Goal: Task Accomplishment & Management: Complete application form

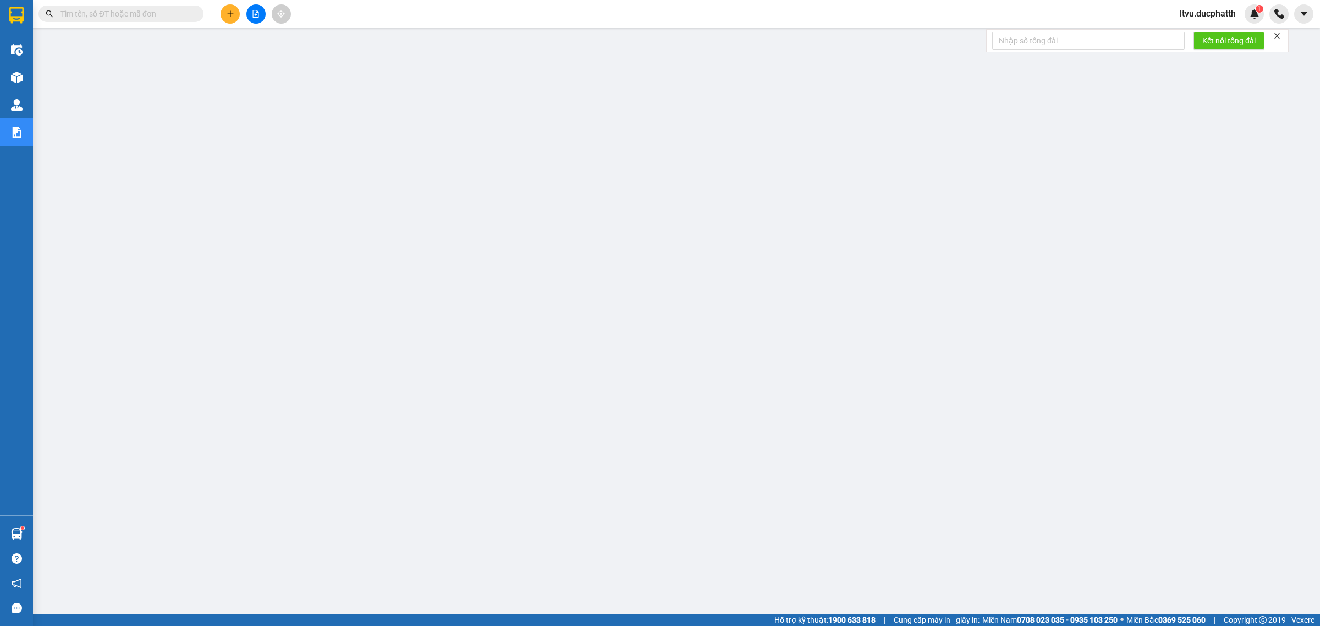
click at [133, 15] on input "text" at bounding box center [126, 14] width 130 height 12
paste input "GB1008250462"
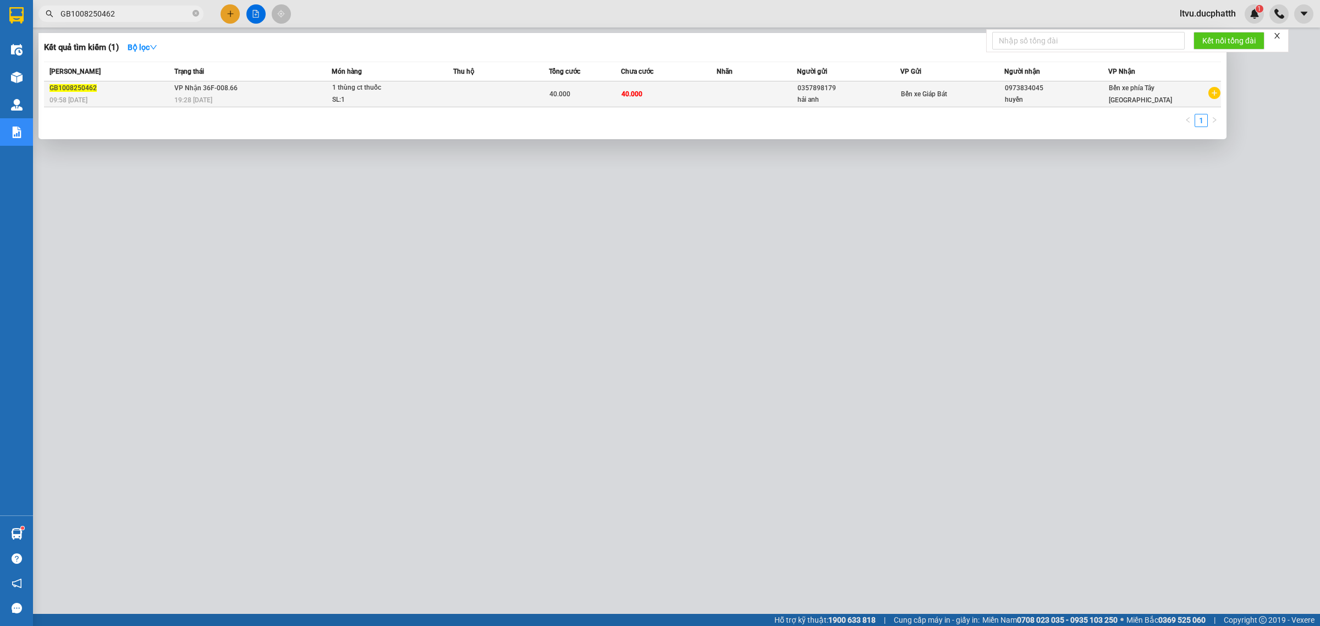
type input "GB1008250462"
click at [283, 91] on td "VP Nhận 36F-008.66 19:28 [DATE]" at bounding box center [252, 94] width 160 height 26
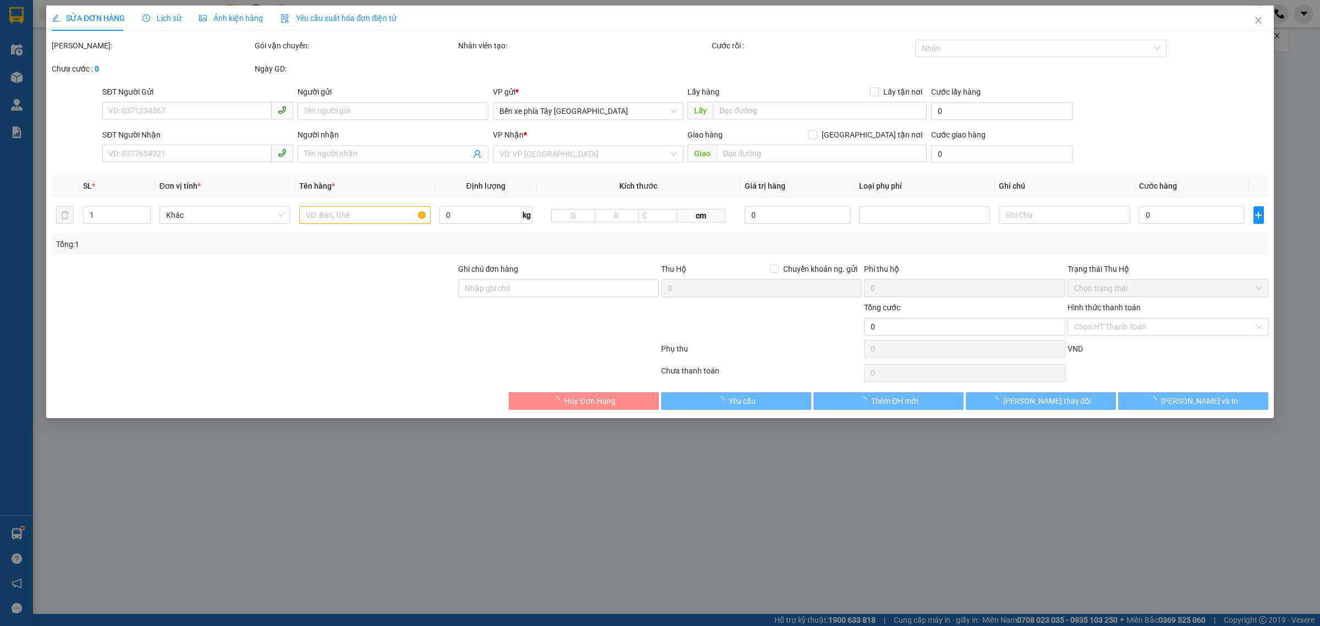
type input "0357898179"
type input "hải anh"
type input "0973834045"
type input "huyền"
type input "nntt"
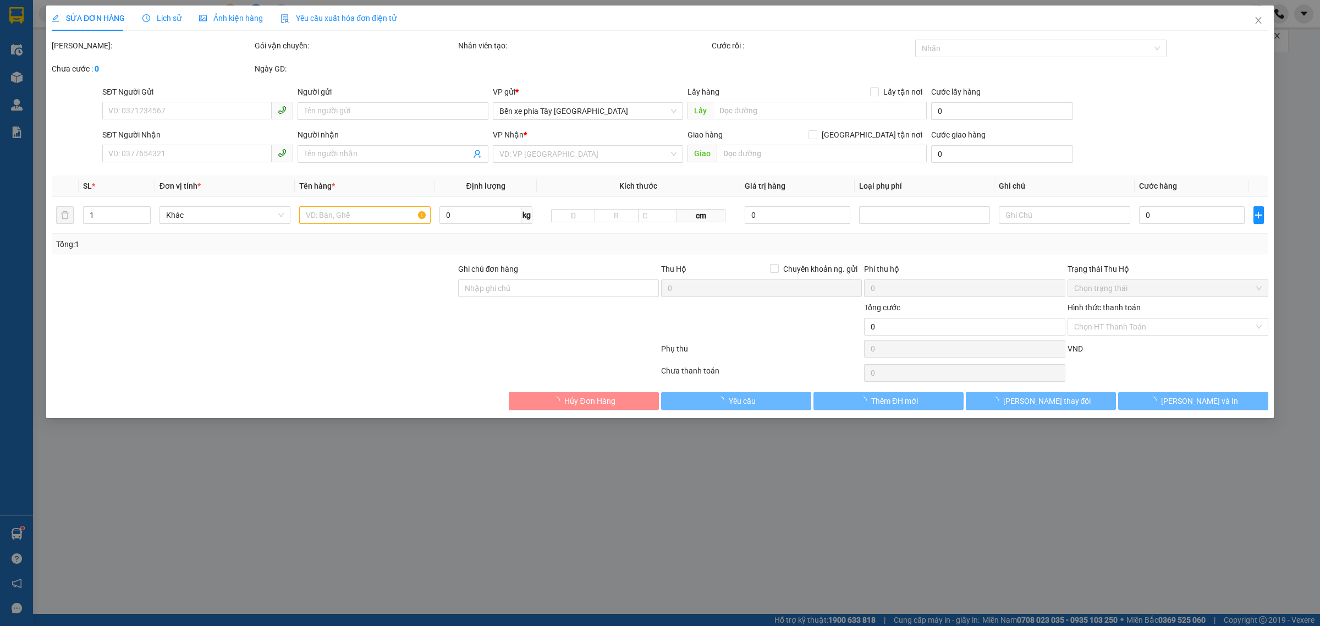
type input "40.000"
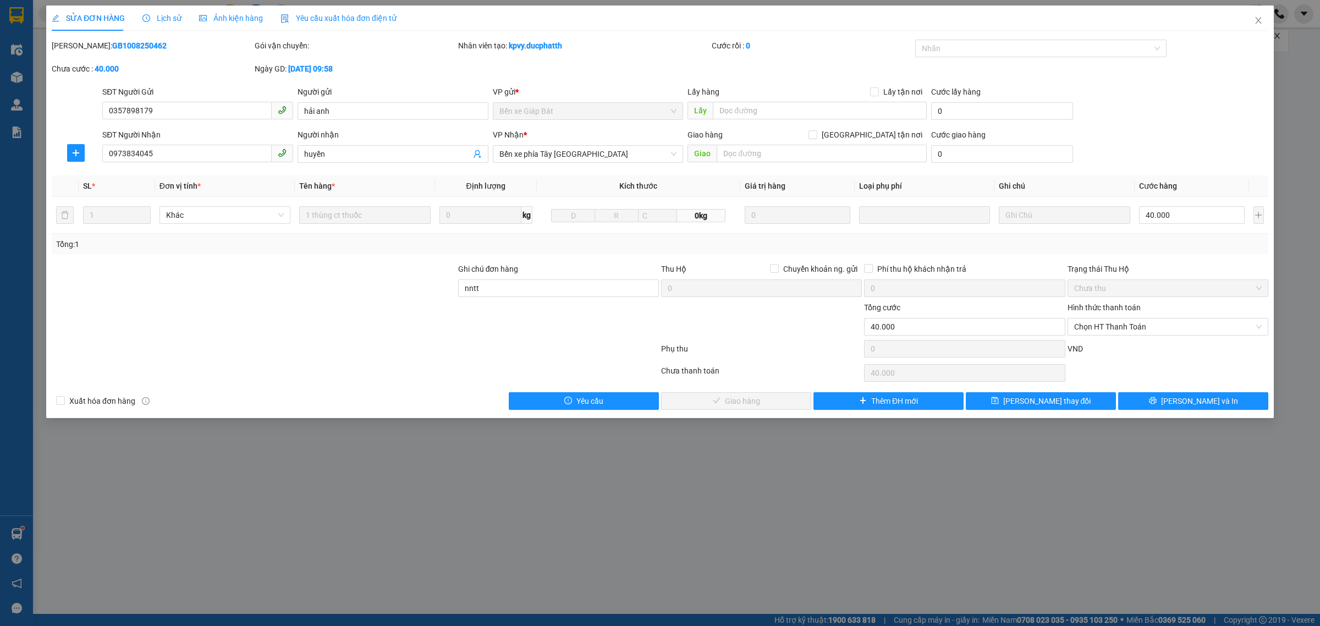
click at [151, 17] on span "Lịch sử" at bounding box center [161, 18] width 39 height 9
